Goal: Find contact information: Find contact information

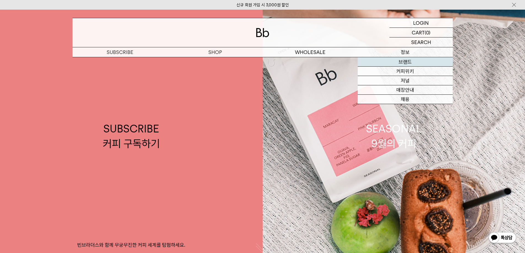
click at [413, 63] on link "브랜드" at bounding box center [404, 61] width 95 height 9
click at [408, 47] on div "SUBSCRIBE 구독 커피 구독하기 샘플러 체험하기 오피스 커피구독 SHOP 숍 원두 드립백/콜드브루/캡슐 선물세트 커피용품 프로그램 WHO…" at bounding box center [262, 52] width 380 height 10
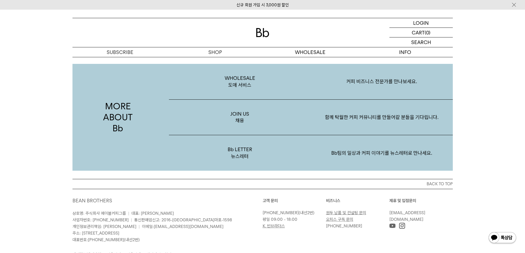
scroll to position [1067, 0]
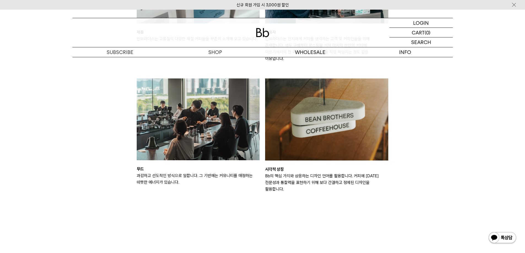
scroll to position [989, 0]
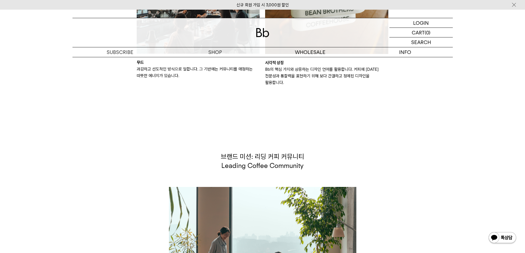
drag, startPoint x: 389, startPoint y: 181, endPoint x: 438, endPoint y: 181, distance: 49.0
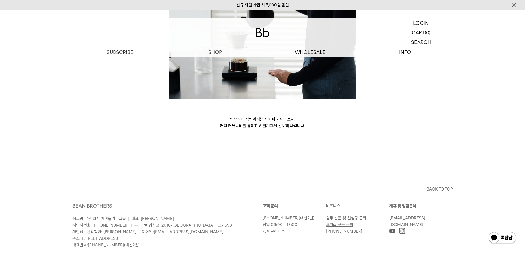
scroll to position [1504, 0]
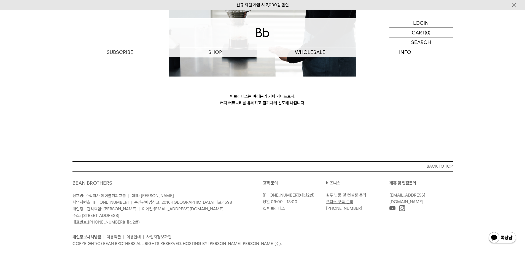
click at [356, 210] on div "고객 문의 02-6204-7888 (내선2번) 평일 09:00 - 18:00 K. 빈브라더스 비즈니스 원두 납품 및 컨설팅 문의 오피스 구독 …" at bounding box center [357, 203] width 190 height 46
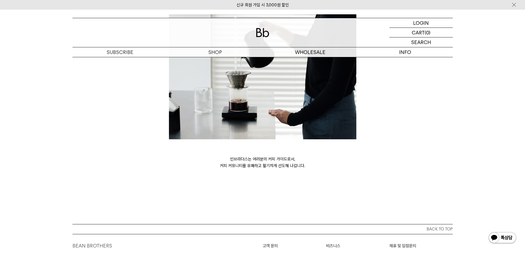
scroll to position [1366, 0]
